Goal: Transaction & Acquisition: Purchase product/service

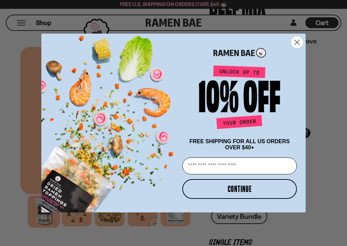
scroll to position [110, 0]
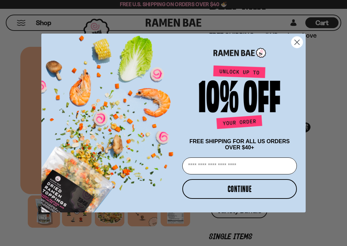
click at [298, 84] on div "POPUP Form" at bounding box center [240, 98] width 119 height 73
click at [297, 44] on circle "Close dialog" at bounding box center [297, 42] width 11 height 11
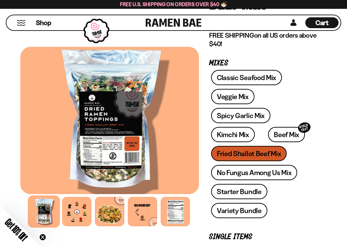
click at [247, 156] on div "Classic Seafood Mix Veggie Mix Spicy Garlic Mix Kimchi Mix Beef Mix SOLD OUT" at bounding box center [263, 146] width 108 height 152
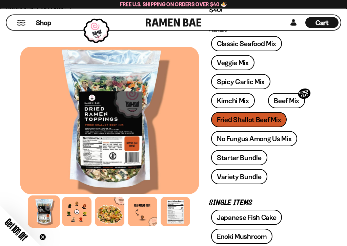
scroll to position [144, 0]
click at [246, 122] on div "Classic Seafood Mix Veggie Mix Spicy Garlic Mix Kimchi Mix Beef Mix SOLD OUT" at bounding box center [263, 112] width 108 height 152
click at [249, 120] on div "Classic Seafood Mix Veggie Mix Spicy Garlic Mix Kimchi Mix Beef Mix SOLD OUT" at bounding box center [263, 112] width 108 height 152
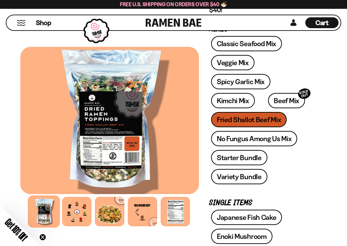
click at [250, 121] on div "Classic Seafood Mix Veggie Mix Spicy Garlic Mix Kimchi Mix Beef Mix SOLD OUT" at bounding box center [263, 112] width 108 height 152
click at [253, 121] on div "Classic Seafood Mix Veggie Mix Spicy Garlic Mix Kimchi Mix Beef Mix SOLD OUT" at bounding box center [263, 112] width 108 height 152
click at [131, 134] on div at bounding box center [109, 120] width 179 height 147
click at [19, 25] on button "Mobile Menu Trigger" at bounding box center [21, 23] width 9 height 6
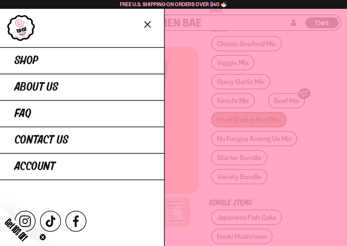
click at [114, 65] on link "Shop" at bounding box center [82, 60] width 164 height 26
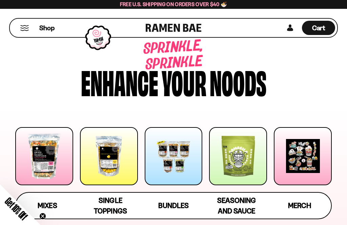
click at [46, 204] on span "Mixes" at bounding box center [47, 205] width 19 height 8
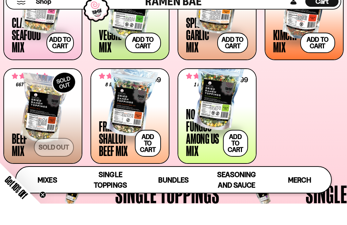
scroll to position [295, 0]
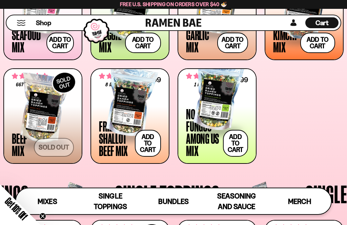
click at [138, 111] on div at bounding box center [130, 102] width 62 height 68
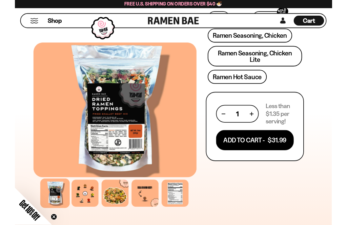
scroll to position [418, 0]
